Goal: Use online tool/utility

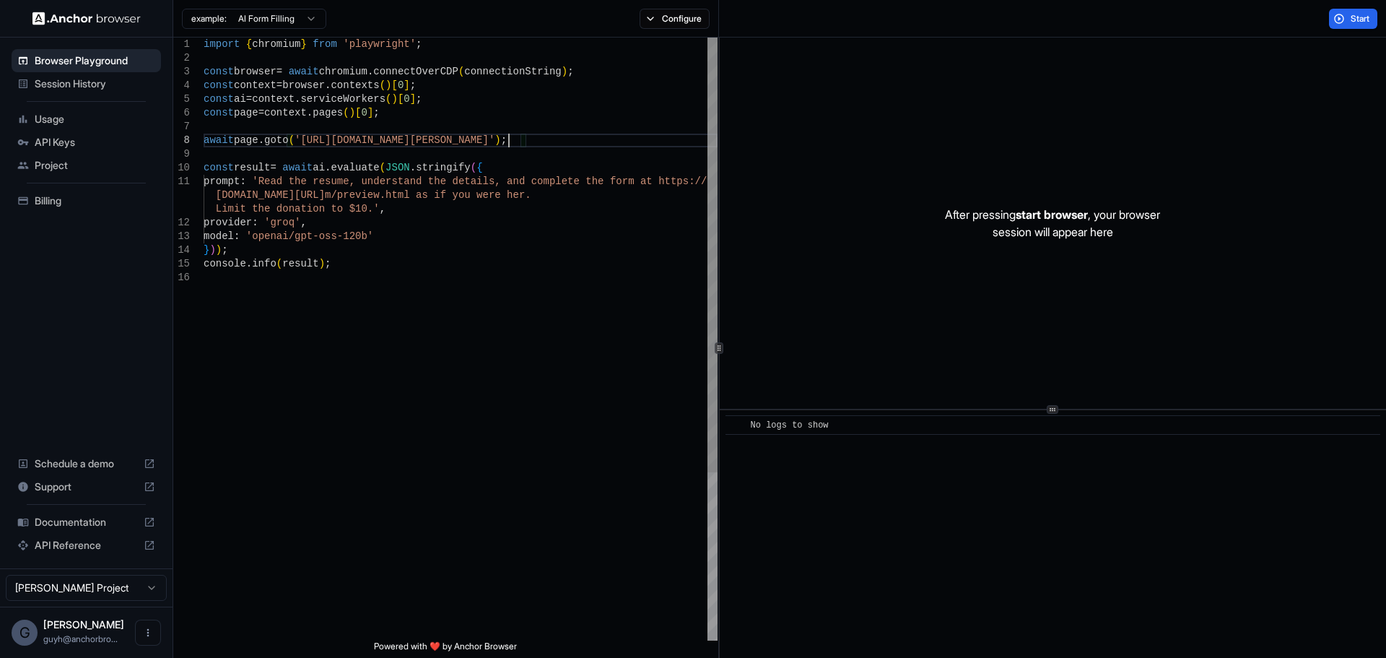
drag, startPoint x: 511, startPoint y: 144, endPoint x: 418, endPoint y: 146, distance: 93.2
click at [423, 144] on div "import { chromium } from 'playwright' ; const browser = await chromium . connec…" at bounding box center [461, 456] width 514 height 836
drag, startPoint x: 148, startPoint y: 355, endPoint x: 134, endPoint y: 356, distance: 14.5
click at [511, 157] on div "import { chromium } from 'playwright' ; const browser = await chromium . connec…" at bounding box center [461, 456] width 514 height 836
drag, startPoint x: 513, startPoint y: 142, endPoint x: 297, endPoint y: 140, distance: 215.2
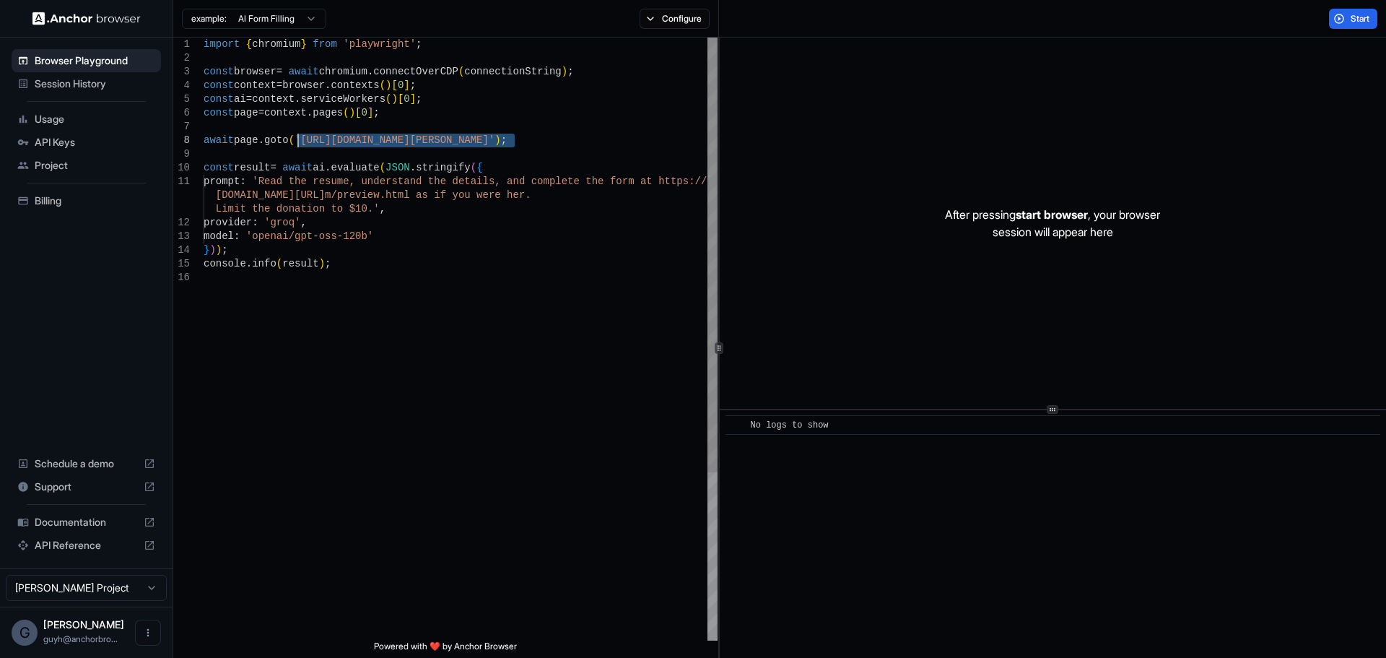
click at [297, 140] on div "import { chromium } from 'playwright' ; const browser = await chromium . connec…" at bounding box center [461, 456] width 514 height 836
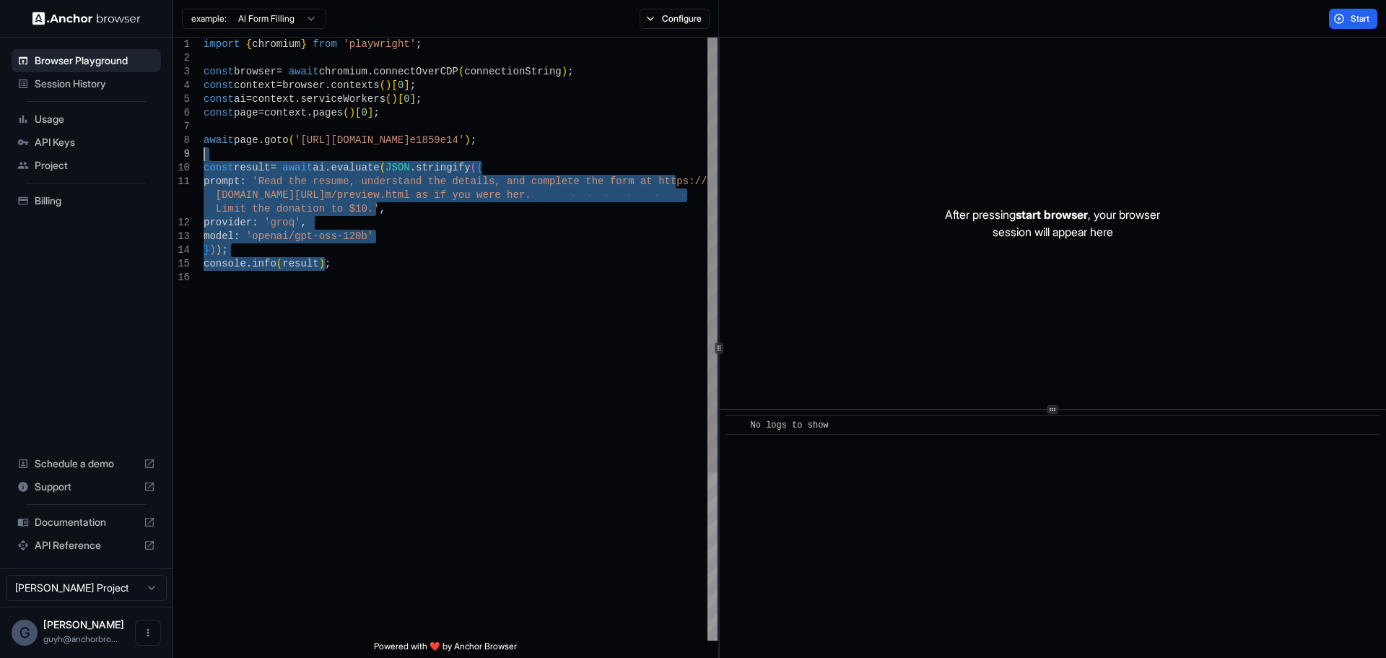
drag, startPoint x: 401, startPoint y: 306, endPoint x: 160, endPoint y: 160, distance: 282.2
click at [204, 160] on div "import { chromium } from 'playwright' ; const browser = await chromium . connec…" at bounding box center [461, 456] width 514 height 836
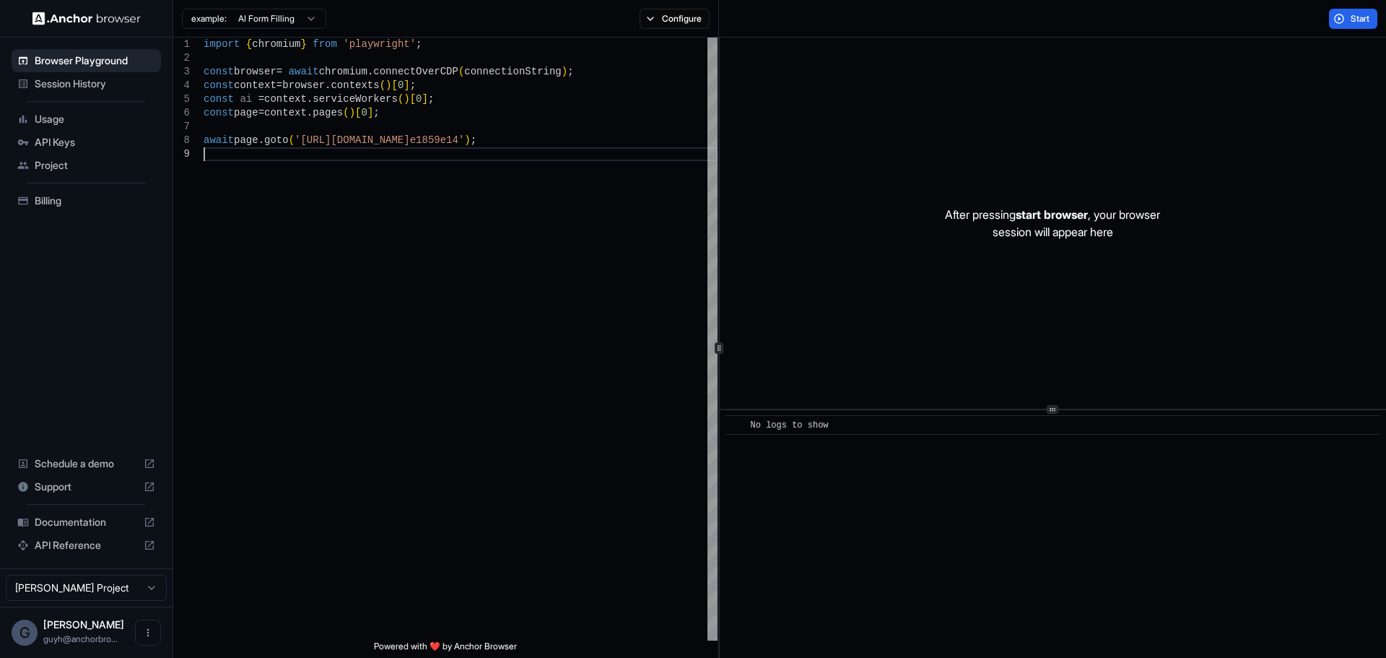
click at [1349, 7] on div "Start" at bounding box center [1052, 19] width 667 height 38
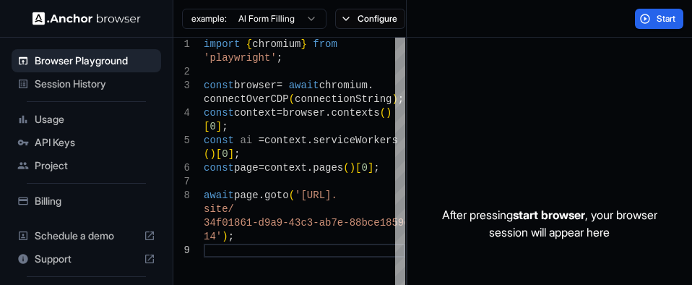
type textarea "**********"
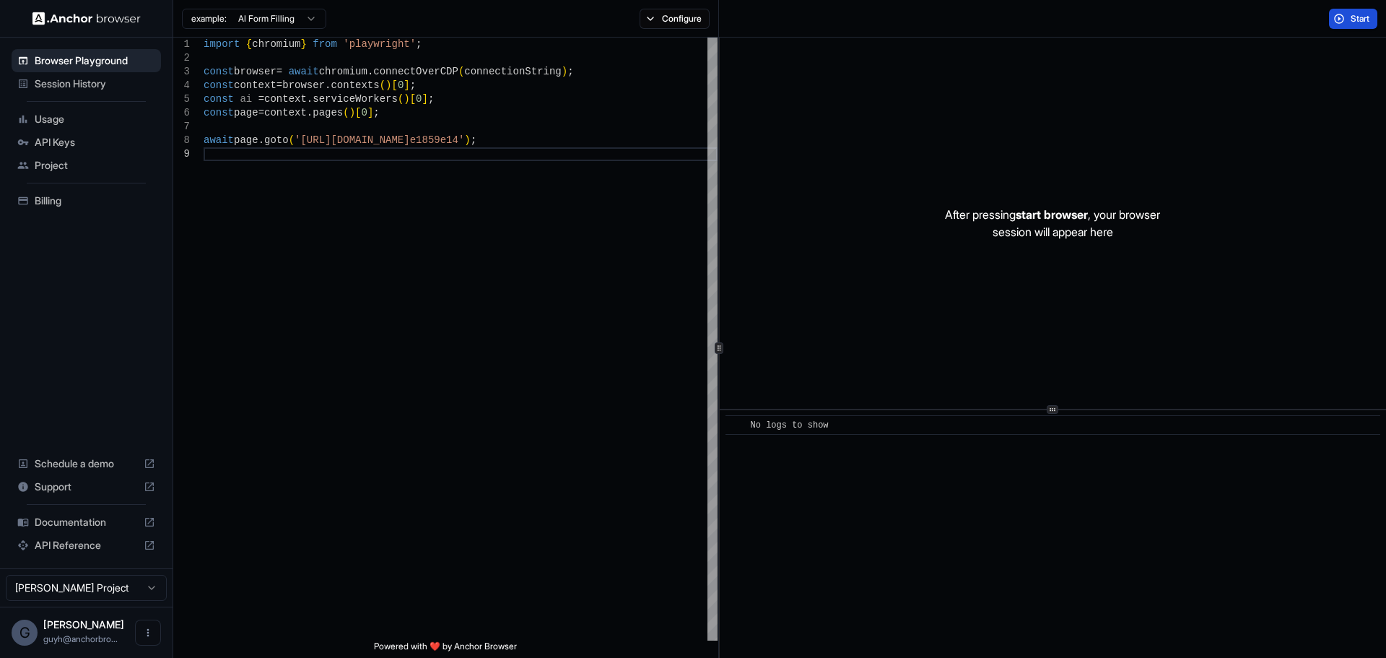
click at [1343, 27] on button "Start" at bounding box center [1353, 19] width 48 height 20
